Goal: Task Accomplishment & Management: Use online tool/utility

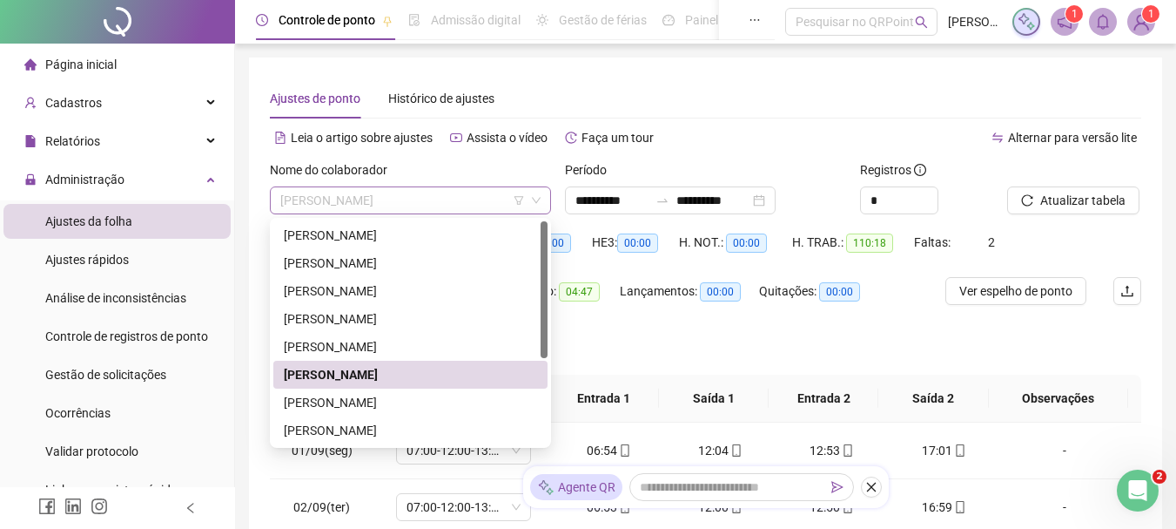
click at [402, 201] on span "[PERSON_NAME]" at bounding box center [410, 200] width 260 height 26
click at [362, 266] on div "[PERSON_NAME]" at bounding box center [410, 262] width 253 height 19
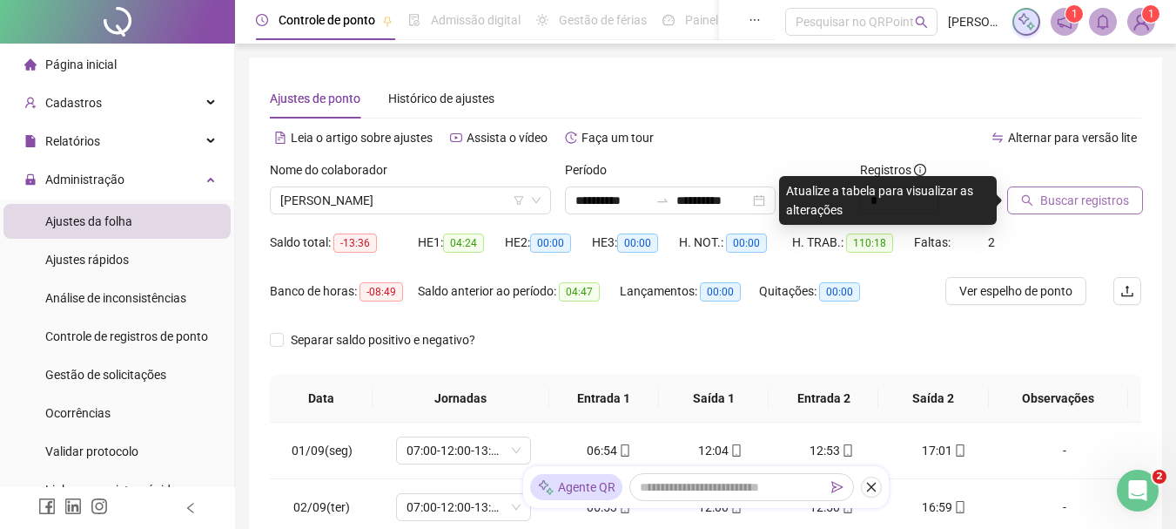
click at [1069, 189] on button "Buscar registros" at bounding box center [1076, 200] width 136 height 28
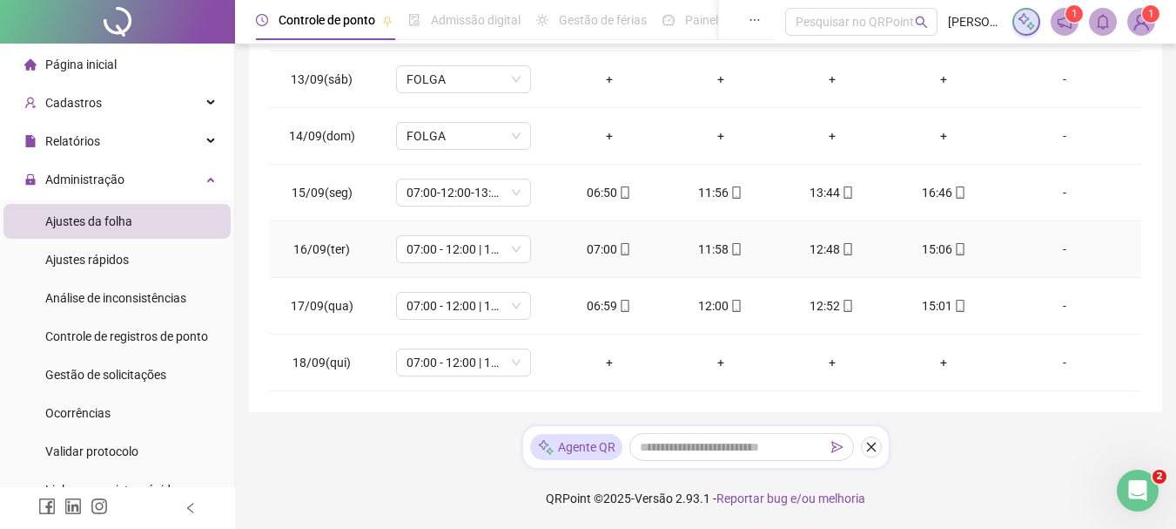
scroll to position [647, 0]
click at [1041, 366] on div "-" at bounding box center [1065, 362] width 103 height 19
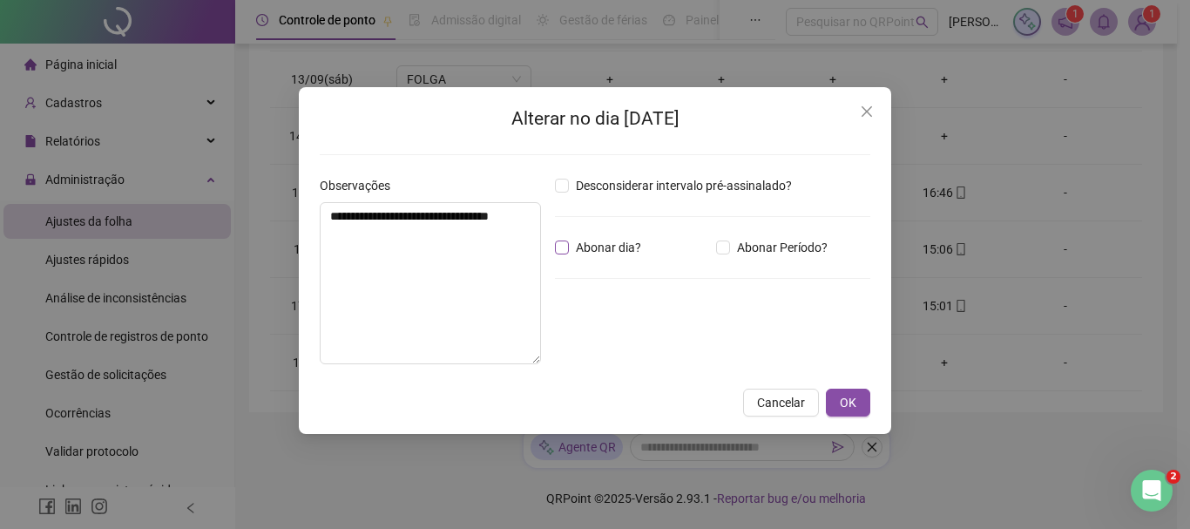
drag, startPoint x: 640, startPoint y: 259, endPoint x: 622, endPoint y: 249, distance: 20.6
click at [631, 254] on div "Desconsiderar intervalo pré-assinalado? Abonar dia? Abonar Período? Horas a abo…" at bounding box center [712, 277] width 329 height 202
click at [620, 249] on span "Abonar dia?" at bounding box center [608, 247] width 79 height 19
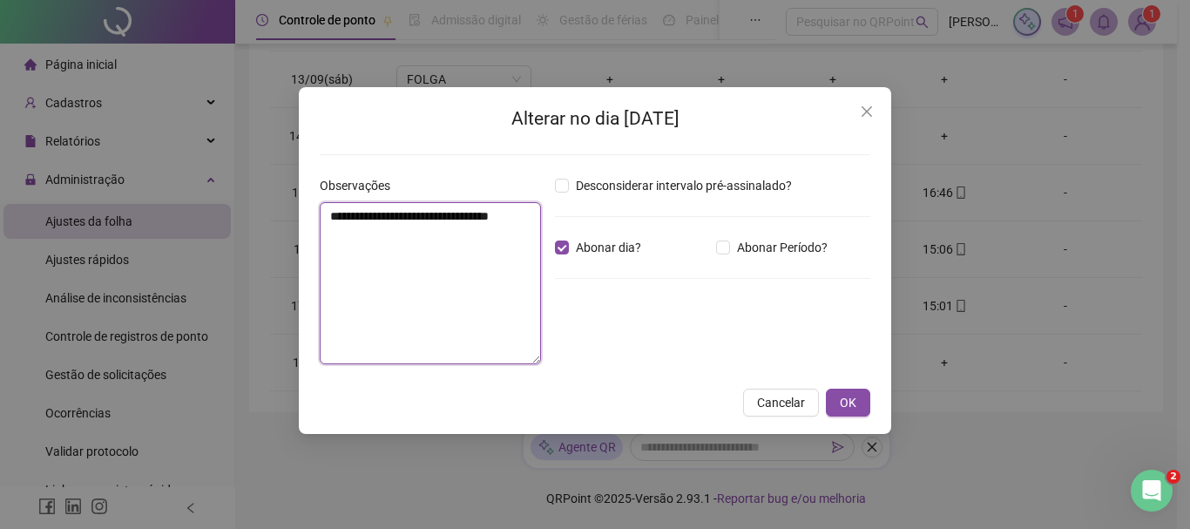
click at [450, 271] on textarea "**********" at bounding box center [430, 283] width 221 height 162
type textarea "*"
type textarea "**********"
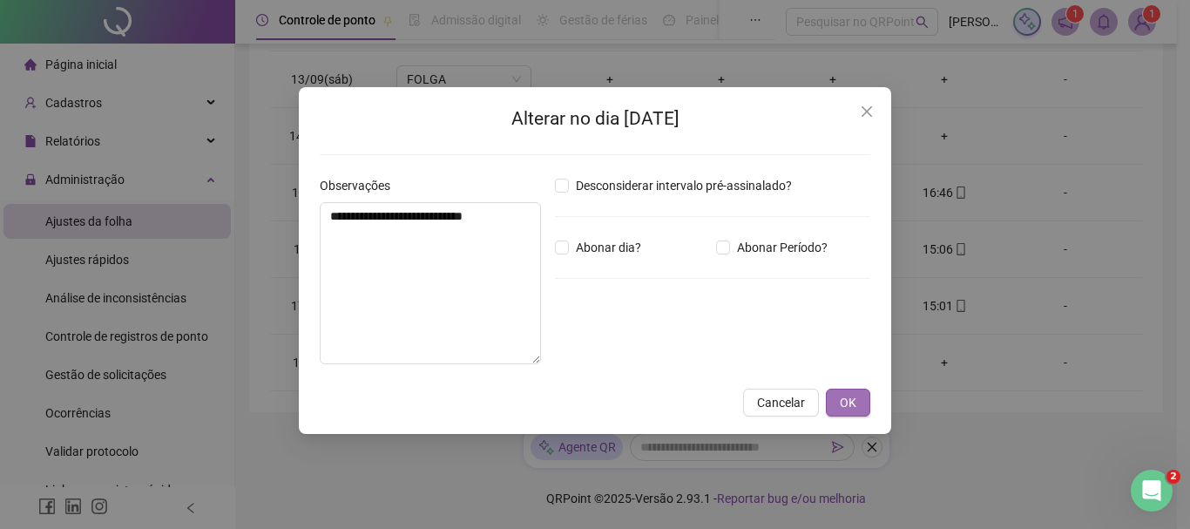
click at [853, 403] on span "OK" at bounding box center [847, 402] width 17 height 19
